Goal: Transaction & Acquisition: Purchase product/service

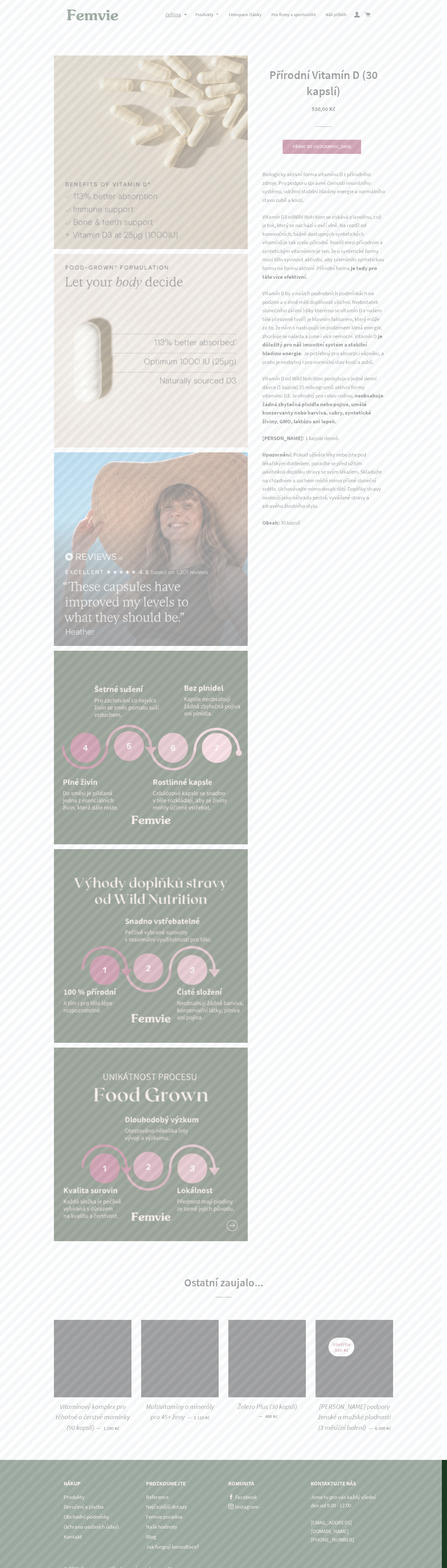
click at [63, 20] on img at bounding box center [92, 15] width 58 height 20
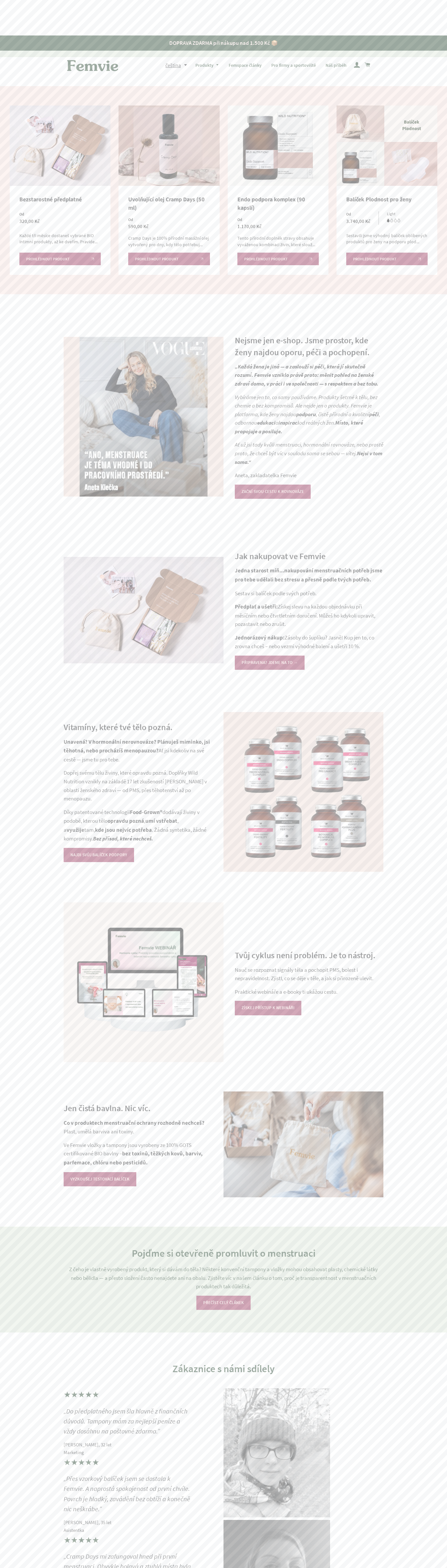
click at [5, 396] on div "Nejsme jen e-shop. Jsme prostor, kde ženy najdou oporu, péči a pochopení. „Každ…" at bounding box center [224, 416] width 447 height 187
